Goal: Information Seeking & Learning: Learn about a topic

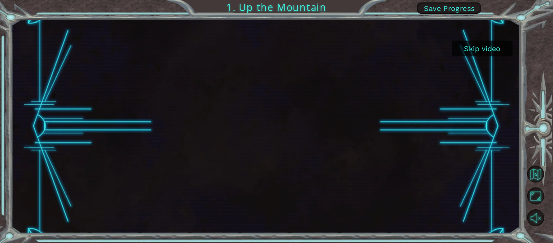
click at [491, 51] on button "Skip video" at bounding box center [482, 48] width 61 height 16
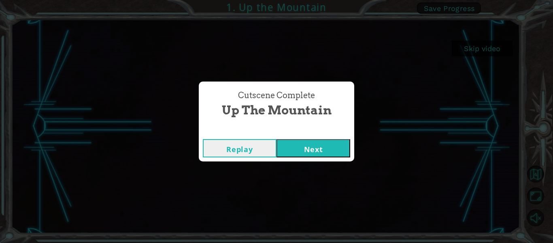
click at [340, 147] on button "Next" at bounding box center [314, 148] width 74 height 18
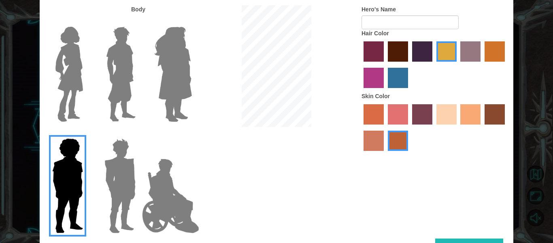
click at [399, 82] on label "lachmara hair color" at bounding box center [398, 78] width 20 height 20
click at [385, 91] on input "lachmara hair color" at bounding box center [385, 91] width 0 height 0
click at [403, 114] on label "froly skin color" at bounding box center [398, 114] width 20 height 20
click at [385, 127] on input "froly skin color" at bounding box center [385, 127] width 0 height 0
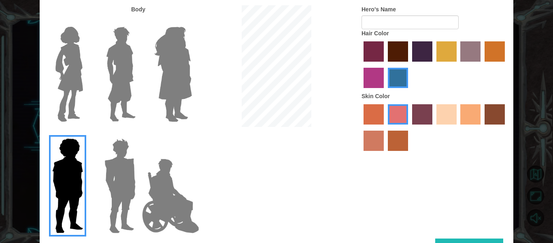
click at [440, 112] on label "sandy beach skin color" at bounding box center [446, 114] width 20 height 20
click at [434, 127] on input "sandy beach skin color" at bounding box center [434, 127] width 0 height 0
click at [465, 115] on label "tacao skin color" at bounding box center [470, 114] width 20 height 20
click at [458, 127] on input "tacao skin color" at bounding box center [458, 127] width 0 height 0
click at [439, 119] on label "sandy beach skin color" at bounding box center [446, 114] width 20 height 20
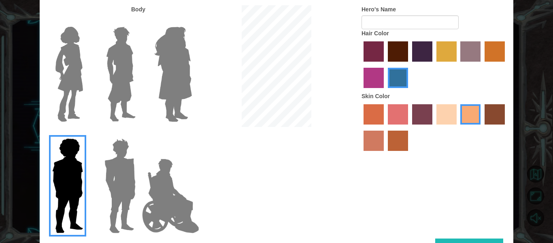
click at [434, 127] on input "sandy beach skin color" at bounding box center [434, 127] width 0 height 0
click at [489, 239] on button "Done" at bounding box center [469, 247] width 68 height 18
click at [464, 240] on button "Done" at bounding box center [469, 247] width 68 height 18
click at [459, 241] on button "Done" at bounding box center [469, 247] width 68 height 18
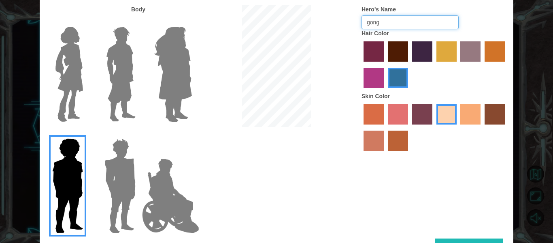
type input "gong"
